Goal: Obtain resource: Obtain resource

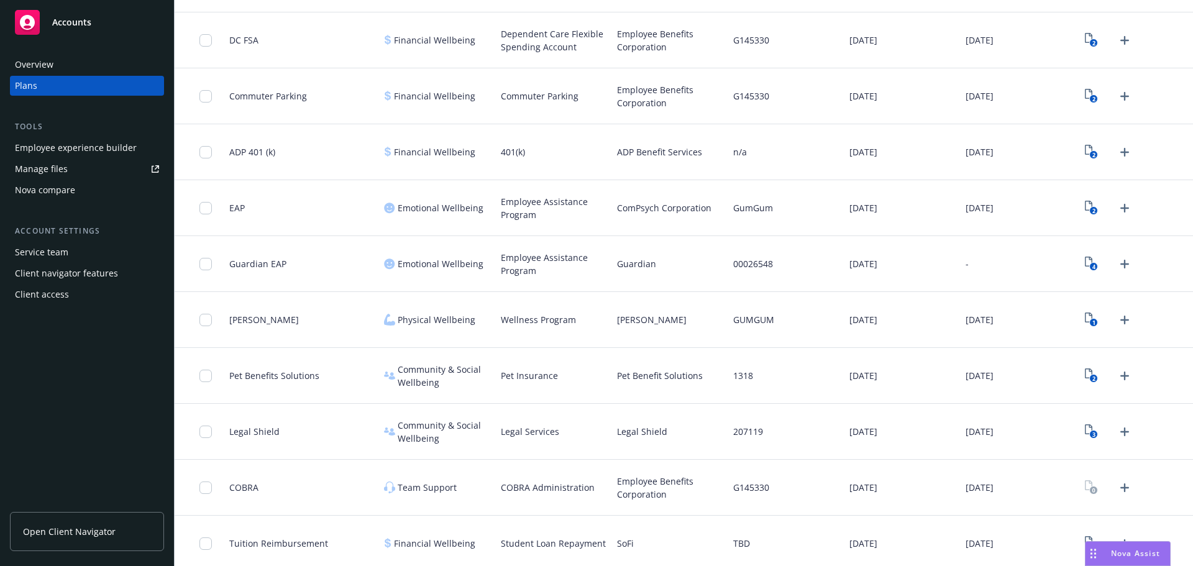
scroll to position [1009, 0]
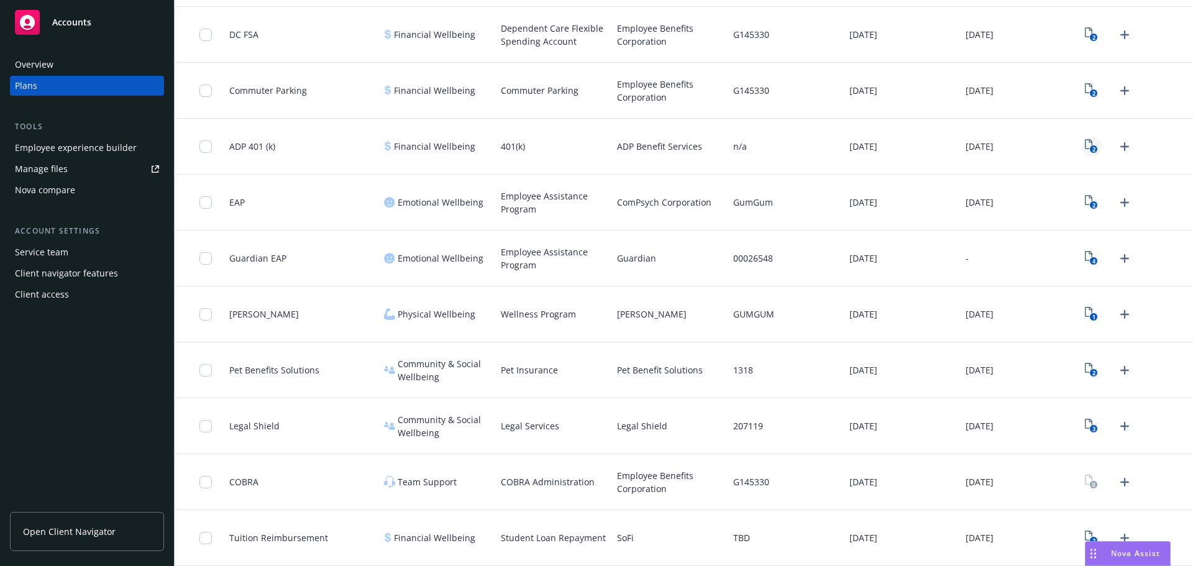
click at [1084, 148] on icon "View Plan Documents" at bounding box center [1087, 144] width 7 height 10
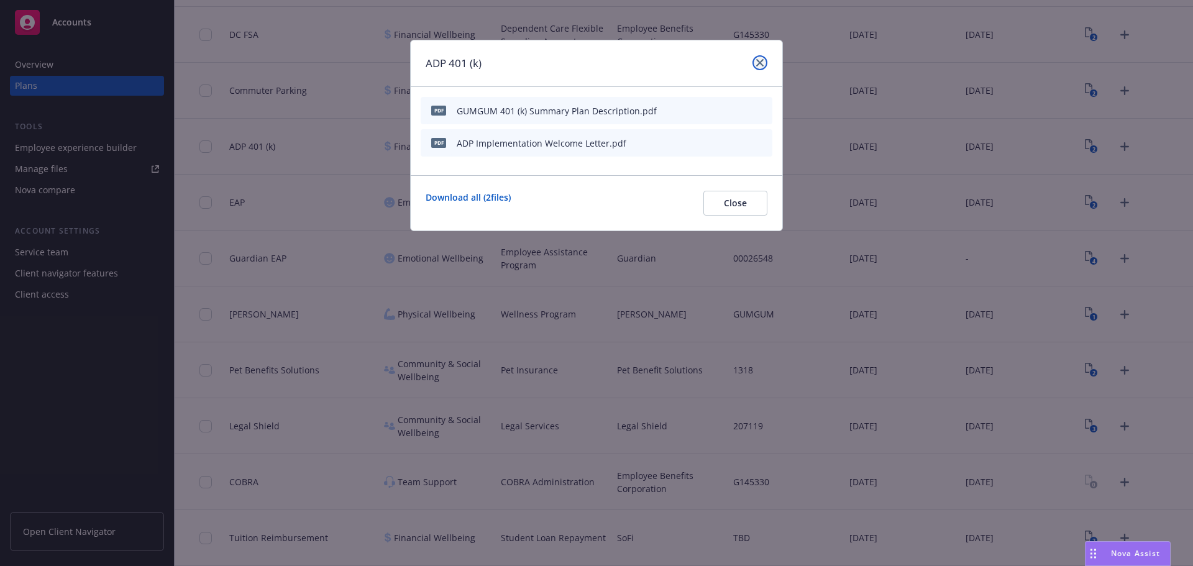
click at [758, 66] on icon "close" at bounding box center [759, 62] width 7 height 7
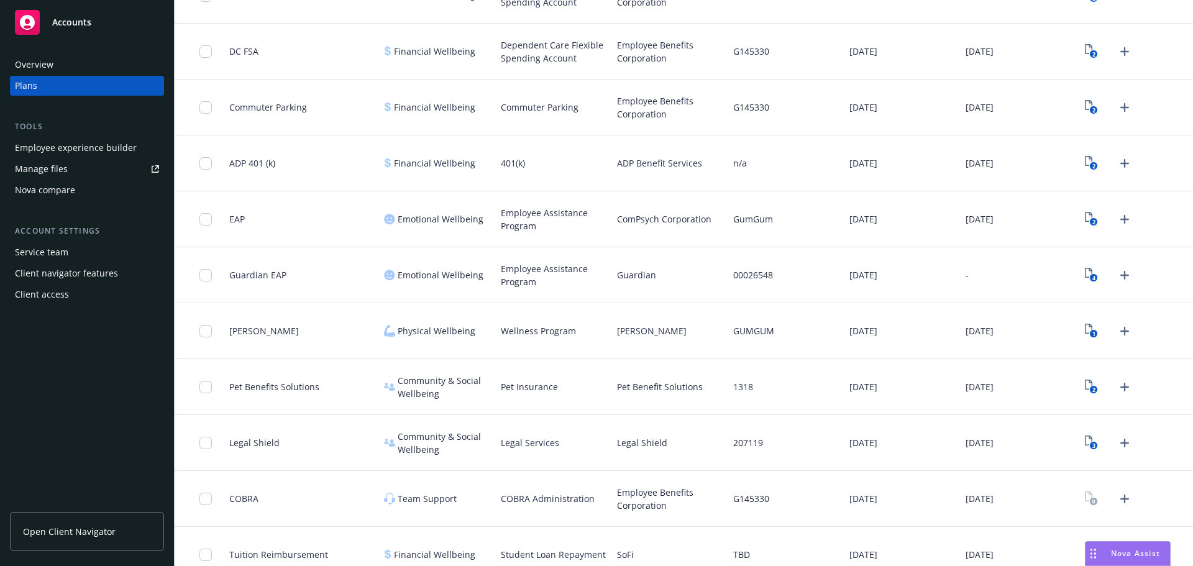
scroll to position [1009, 0]
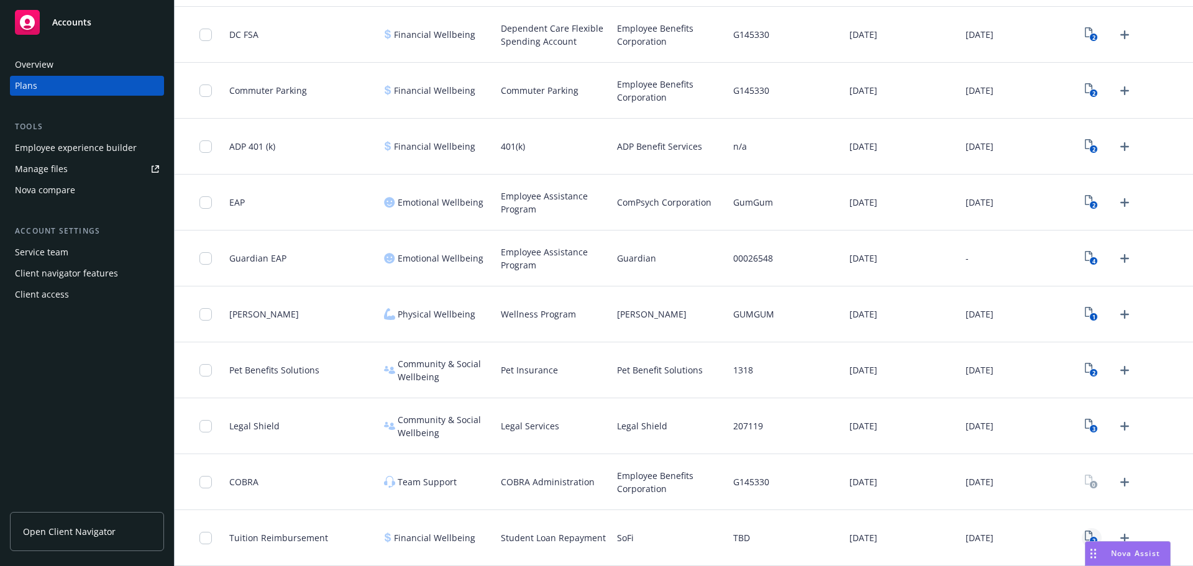
click at [1084, 536] on icon "2" at bounding box center [1090, 537] width 13 height 14
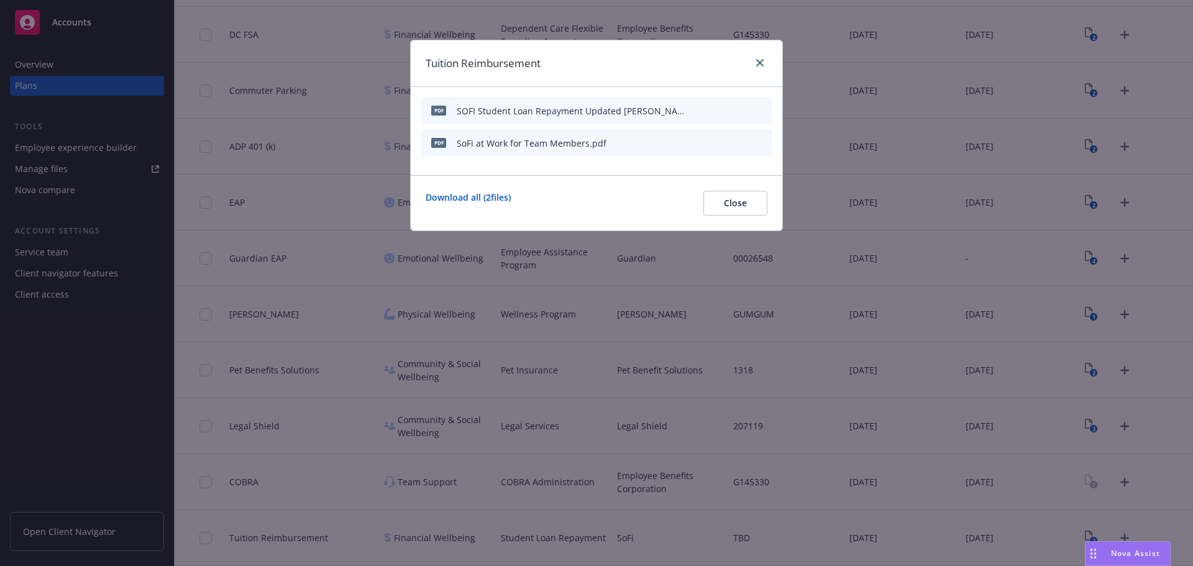
click at [704, 111] on icon "button" at bounding box center [701, 110] width 7 height 7
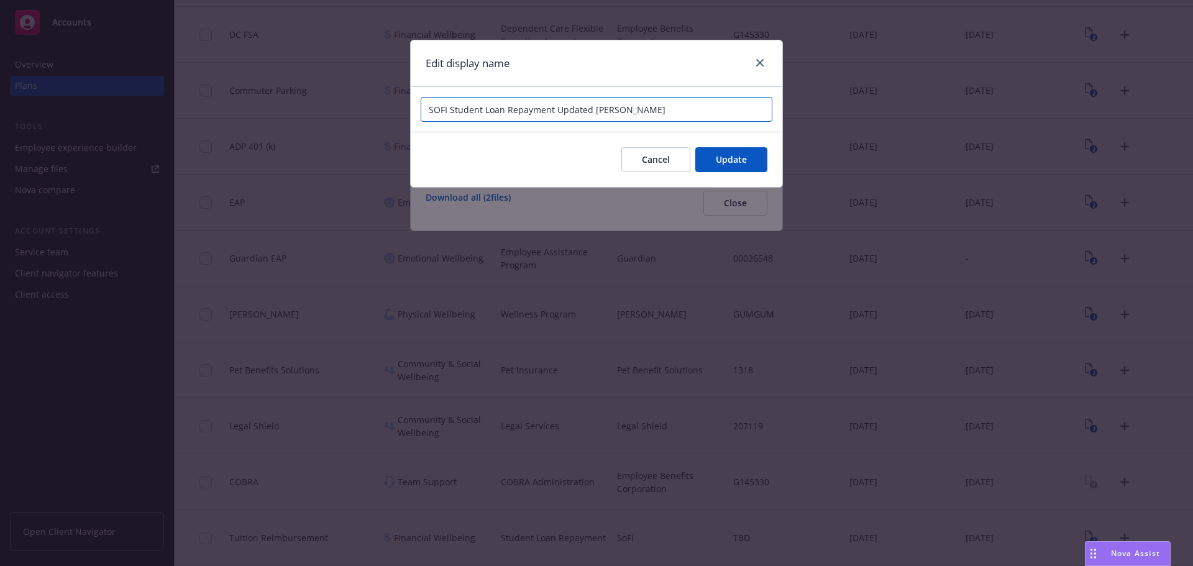
click at [606, 113] on input "SOFI Student Loan Repayment Updated [PERSON_NAME]" at bounding box center [596, 109] width 352 height 25
type input "SOFI Student Loan Repayment Updated Flyer"
click at [709, 157] on button "Update" at bounding box center [731, 159] width 72 height 25
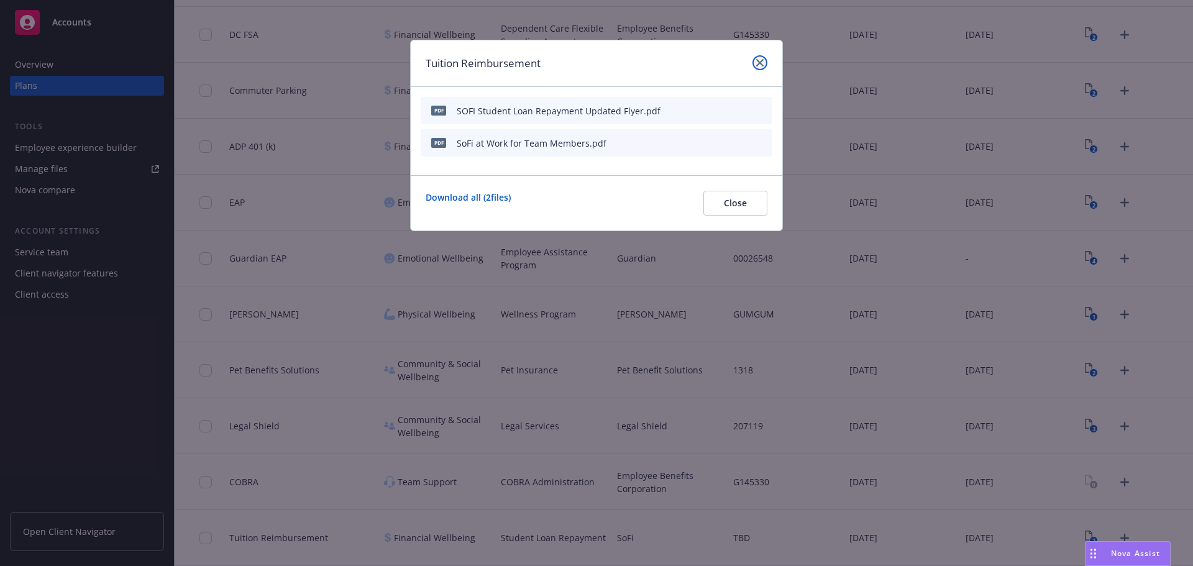
click at [755, 66] on link "close" at bounding box center [759, 62] width 15 height 15
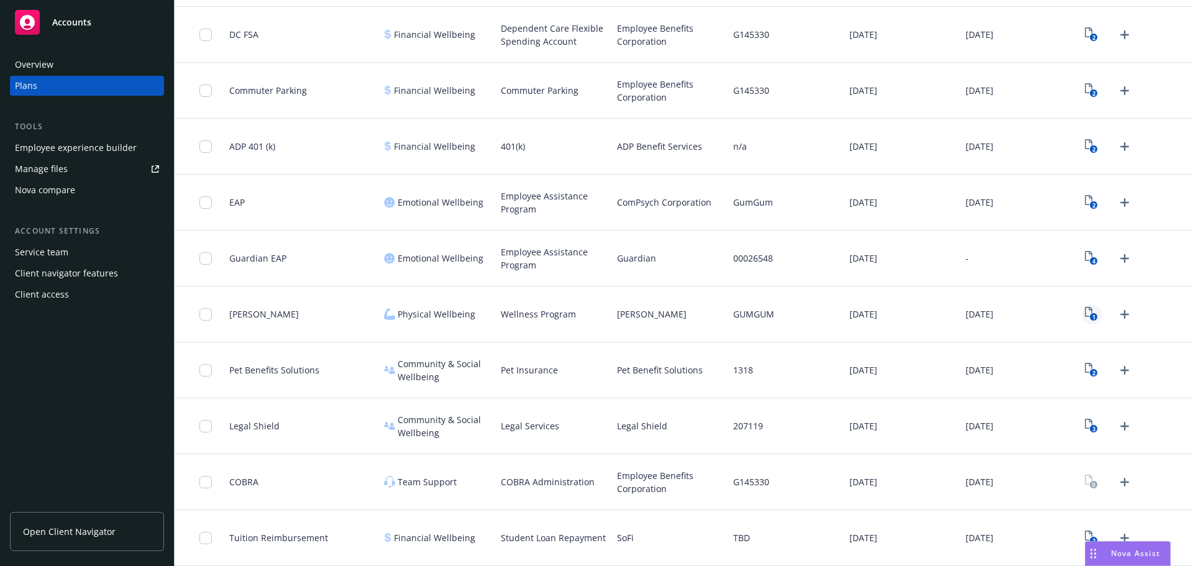
click at [1089, 316] on rect "View Plan Documents" at bounding box center [1093, 317] width 8 height 8
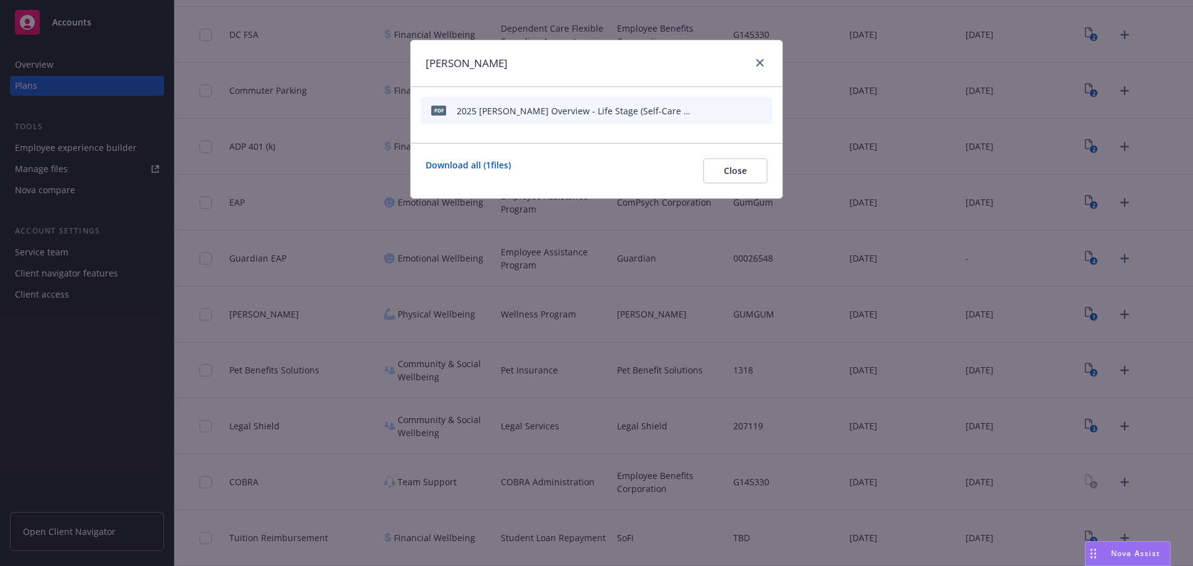
click at [737, 113] on icon "preview file" at bounding box center [740, 110] width 11 height 9
